Goal: Transaction & Acquisition: Purchase product/service

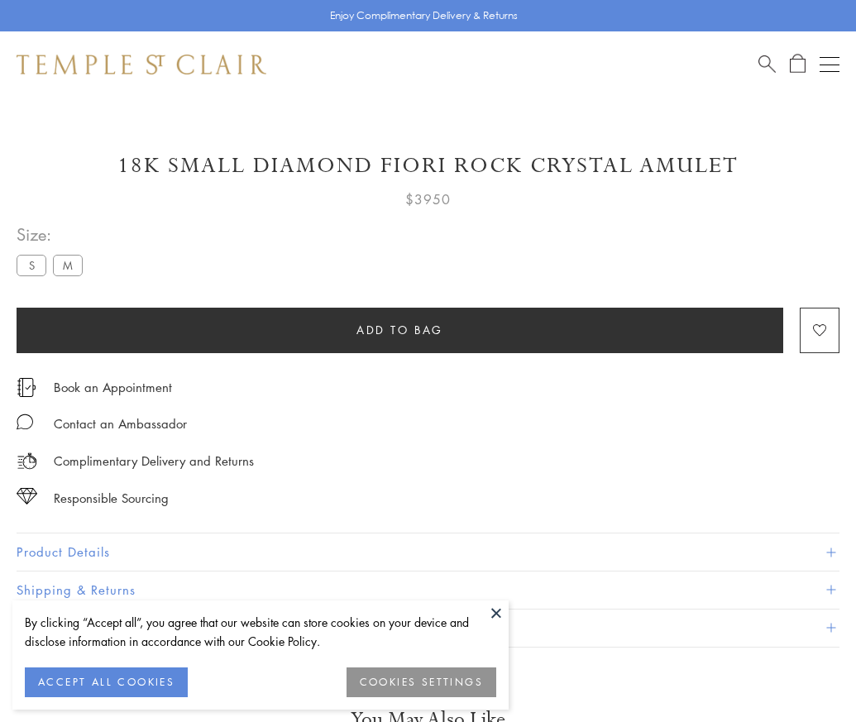
click at [399, 329] on span "Add to bag" at bounding box center [399, 330] width 87 height 18
